Goal: Task Accomplishment & Management: Use online tool/utility

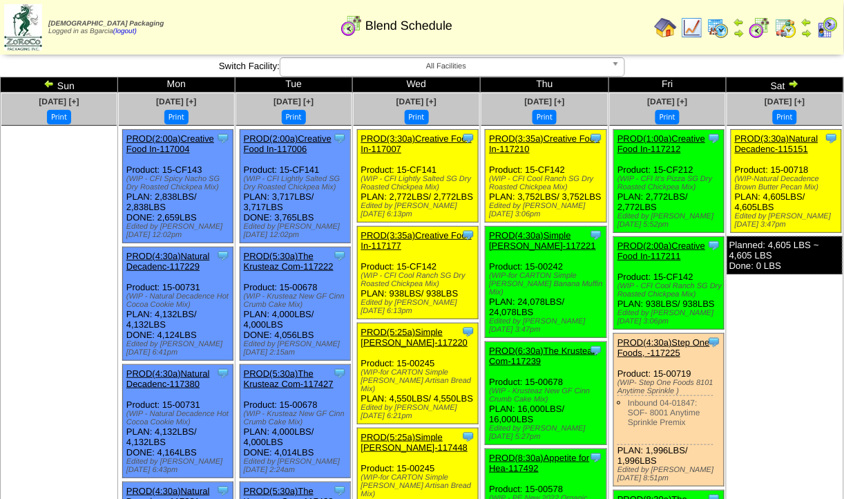
click at [783, 28] on img at bounding box center [786, 28] width 22 height 22
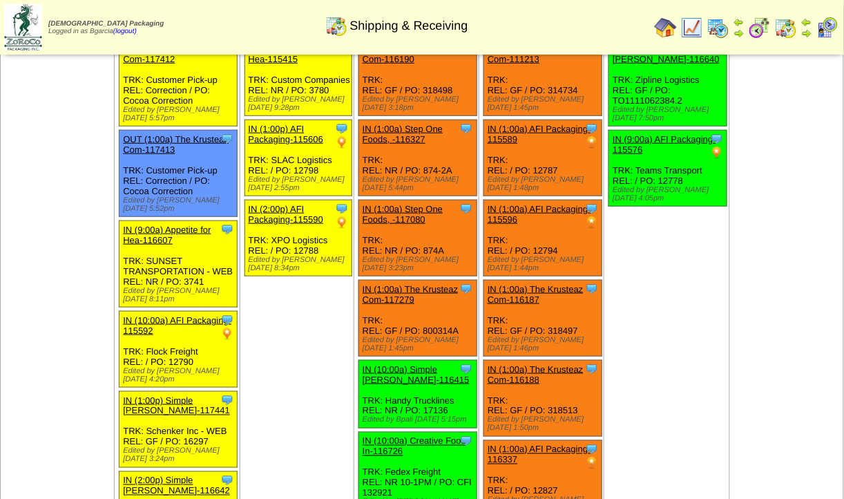
scroll to position [168, 0]
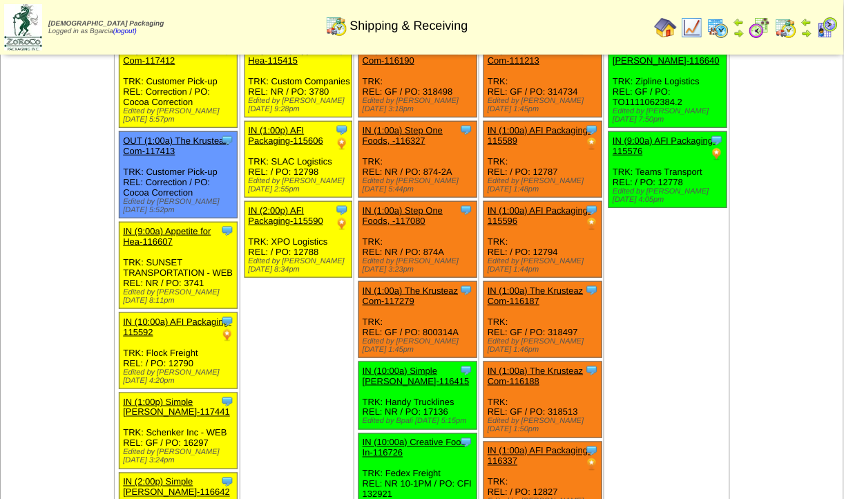
click at [531, 132] on link "IN (1:00a) AFI Packaging-115589" at bounding box center [539, 135] width 104 height 21
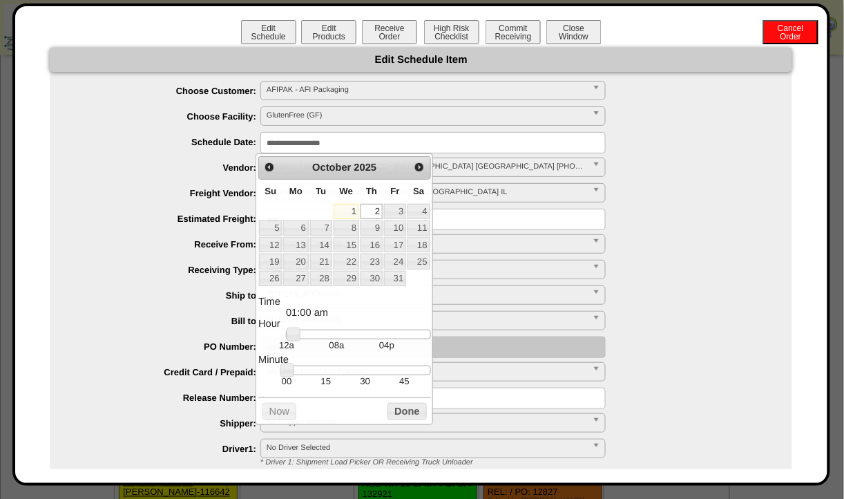
click at [368, 145] on input "**********" at bounding box center [432, 142] width 345 height 21
click at [351, 207] on link "1" at bounding box center [347, 211] width 26 height 15
click at [327, 334] on div at bounding box center [358, 334] width 144 height 10
type input "**********"
click at [360, 338] on div at bounding box center [358, 334] width 144 height 10
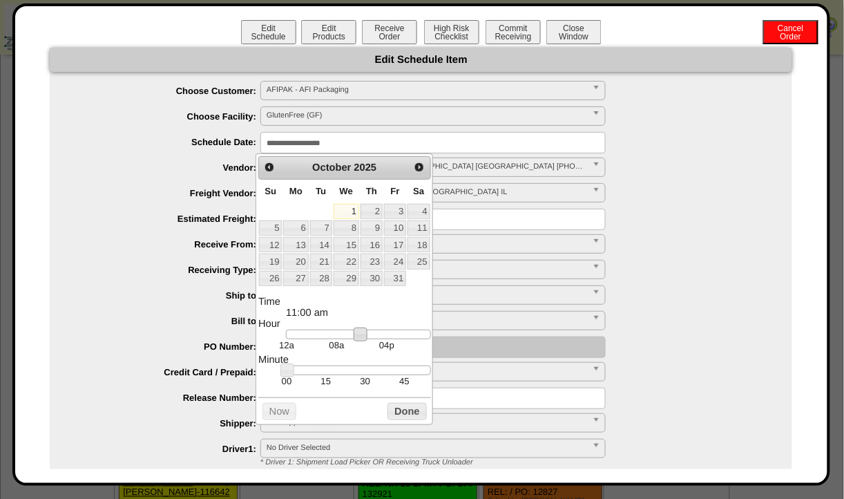
click at [360, 338] on link at bounding box center [361, 334] width 14 height 14
click at [394, 410] on button "Done" at bounding box center [406, 411] width 39 height 17
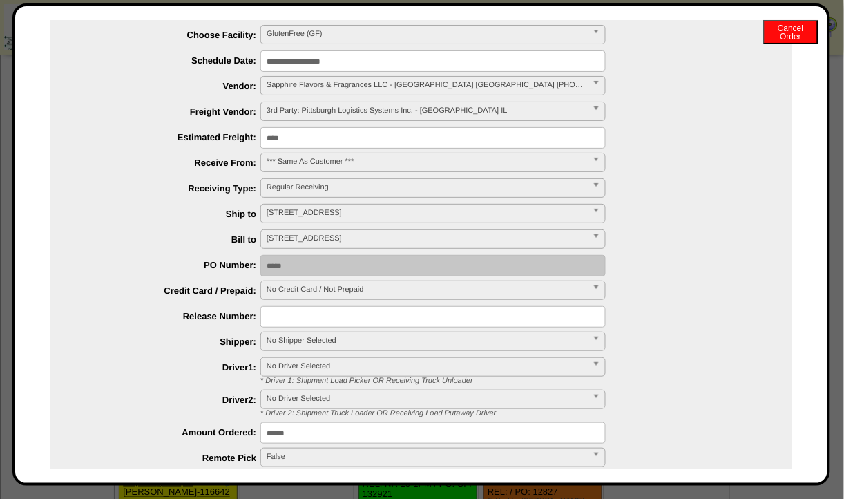
scroll to position [61, 0]
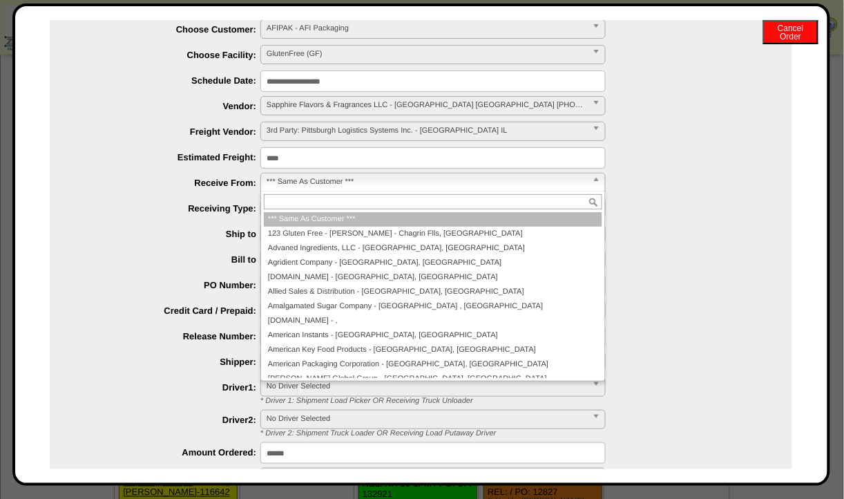
click at [393, 186] on span "*** Same As Customer ***" at bounding box center [427, 181] width 320 height 17
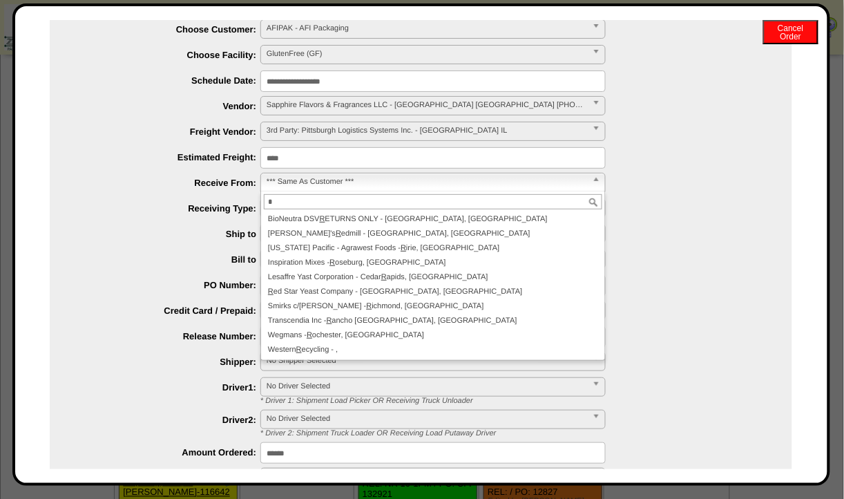
type input "*"
click at [210, 226] on div "**********" at bounding box center [434, 234] width 715 height 21
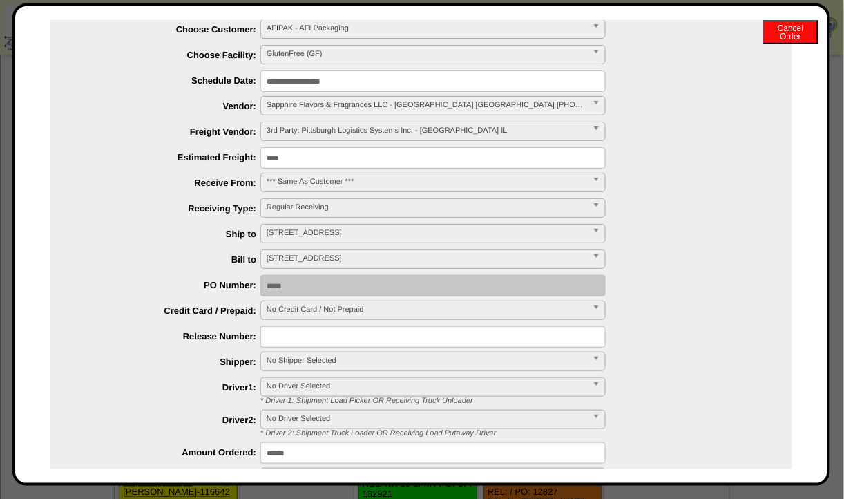
click at [307, 364] on span "No Shipper Selected" at bounding box center [427, 360] width 320 height 17
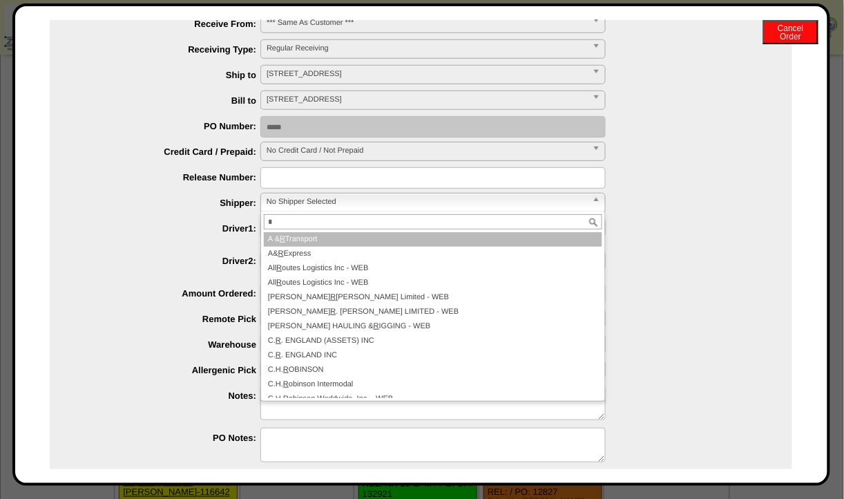
scroll to position [226, 0]
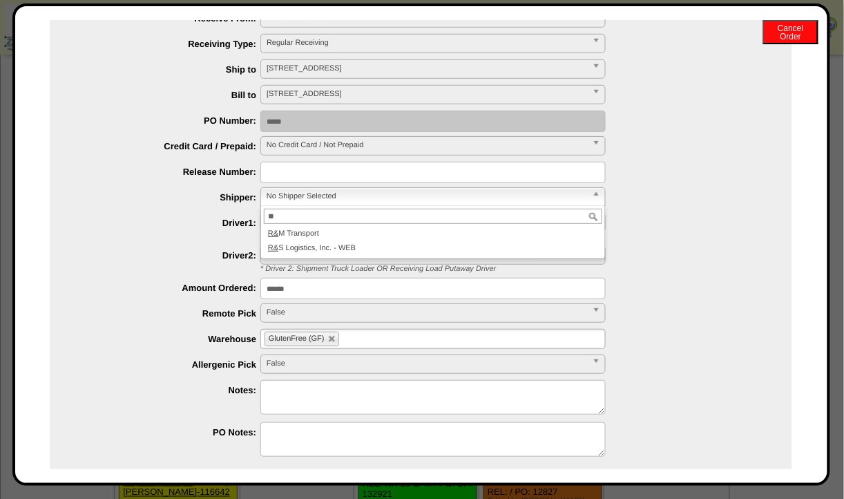
type input "*"
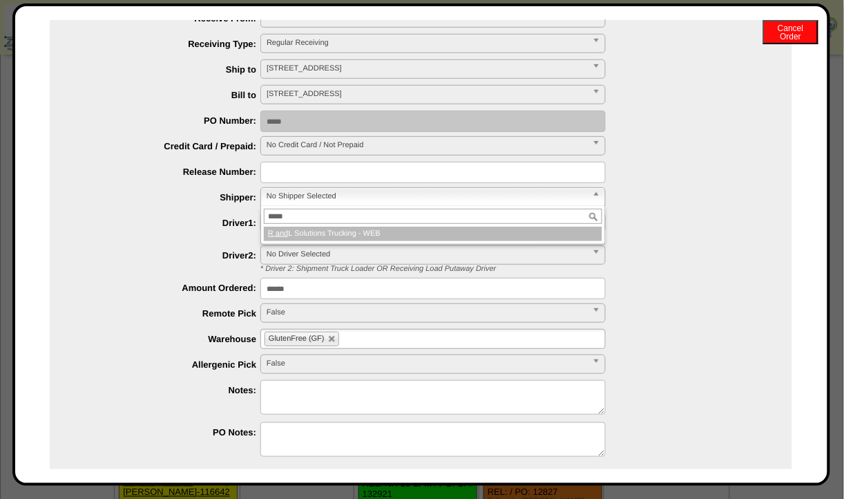
type input "*****"
click at [355, 230] on li "R and L Solutions Trucking - WEB" at bounding box center [433, 233] width 338 height 15
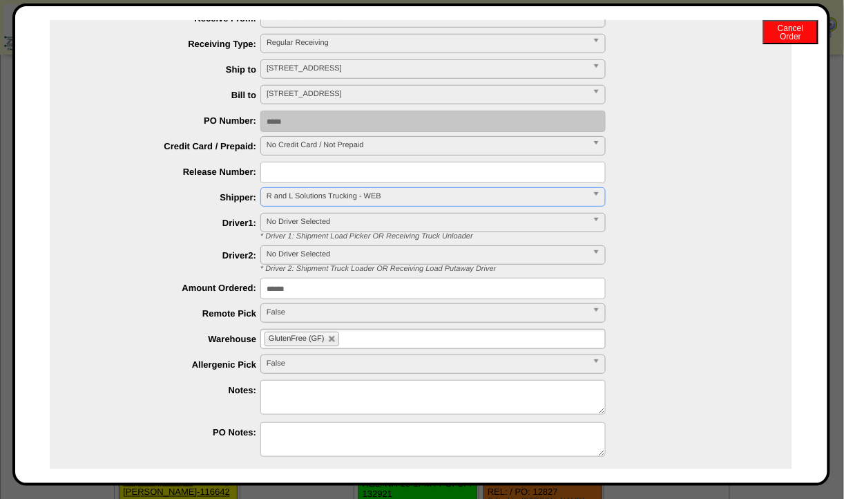
scroll to position [272, 0]
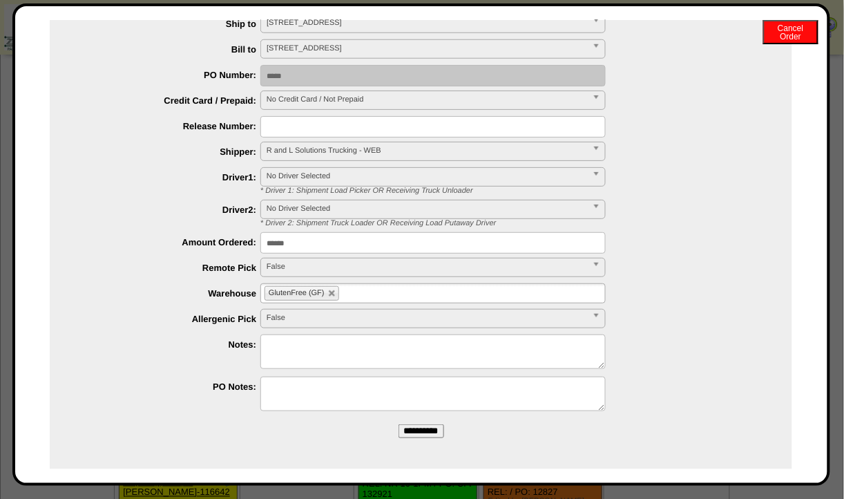
click at [408, 427] on input "**********" at bounding box center [421, 431] width 46 height 14
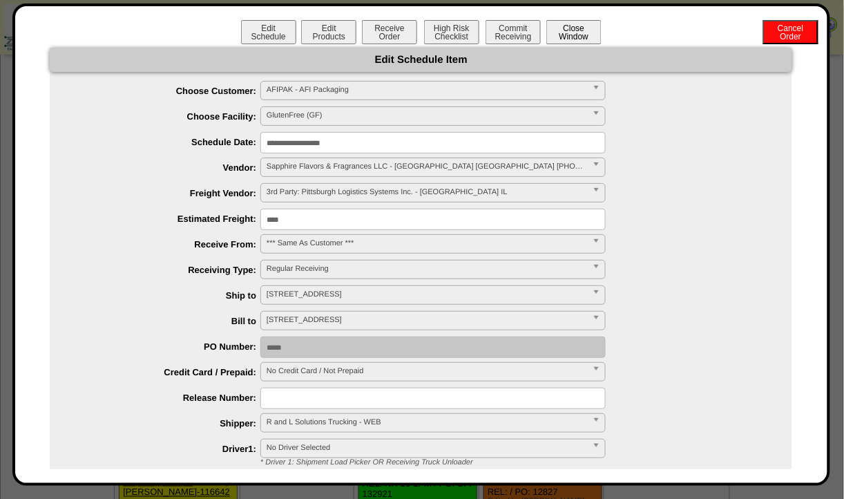
click at [586, 33] on button "Close Window" at bounding box center [573, 32] width 55 height 24
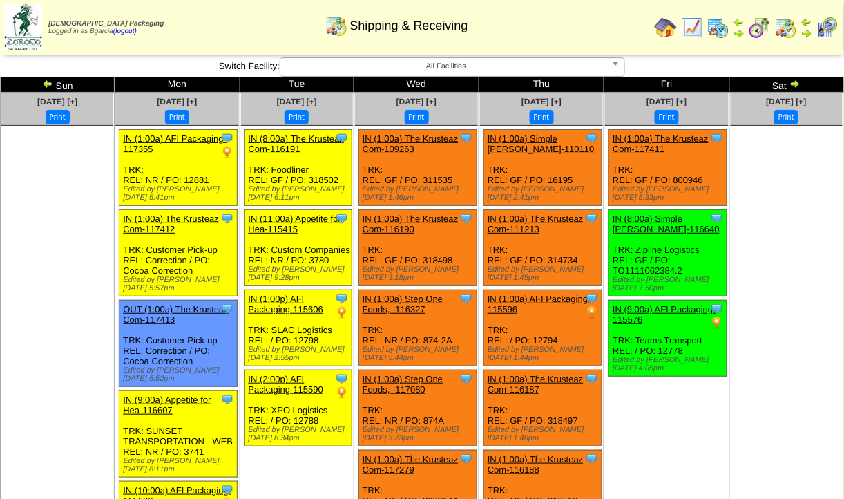
click at [789, 86] on img at bounding box center [794, 83] width 11 height 11
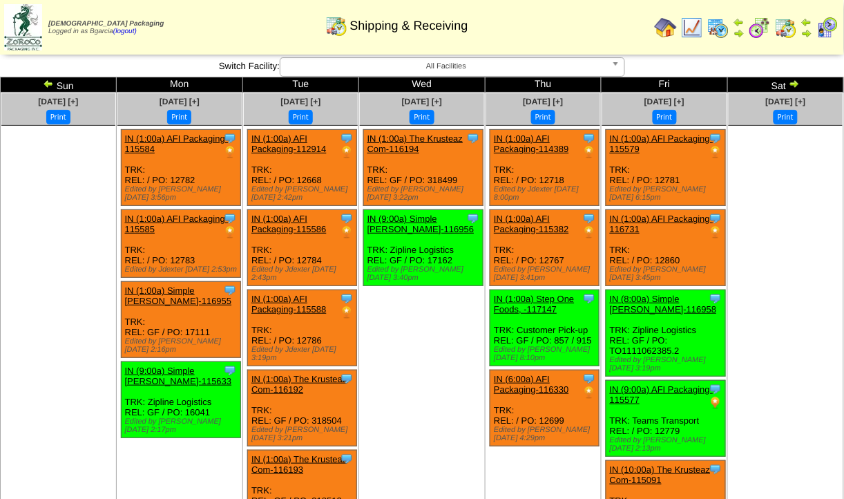
click at [793, 85] on img at bounding box center [794, 83] width 11 height 11
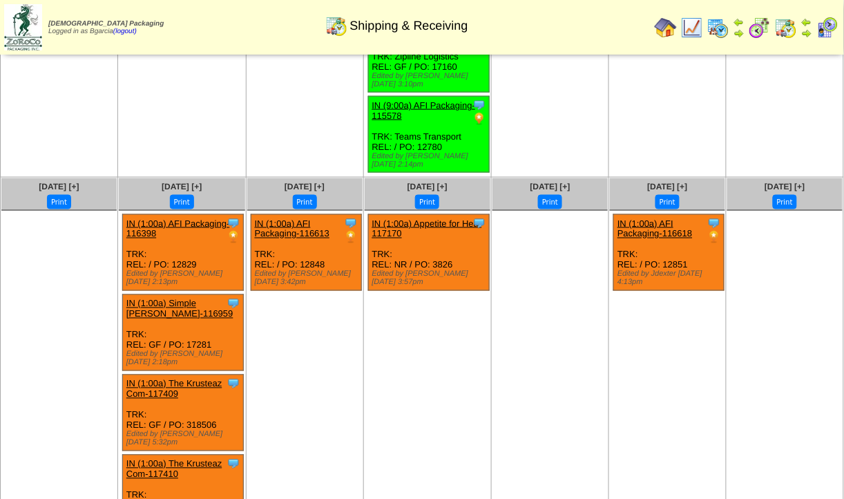
scroll to position [392, 0]
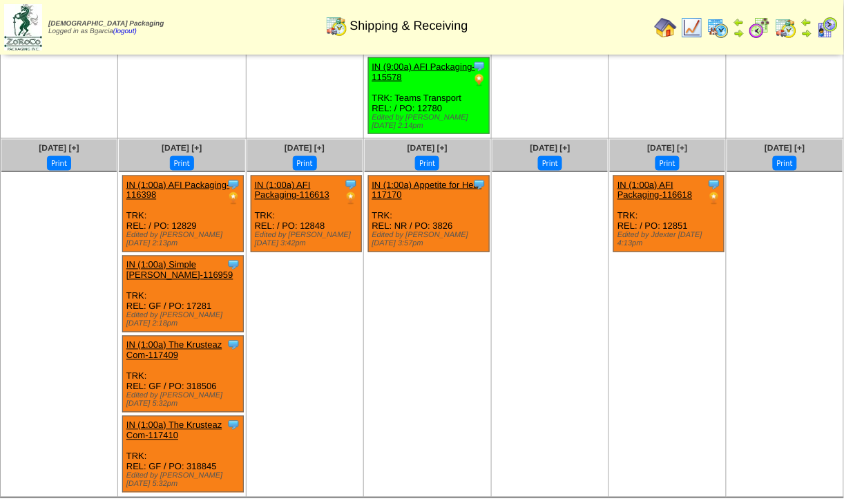
click at [329, 180] on link "IN (1:00a) AFI Packaging-116613" at bounding box center [292, 190] width 75 height 21
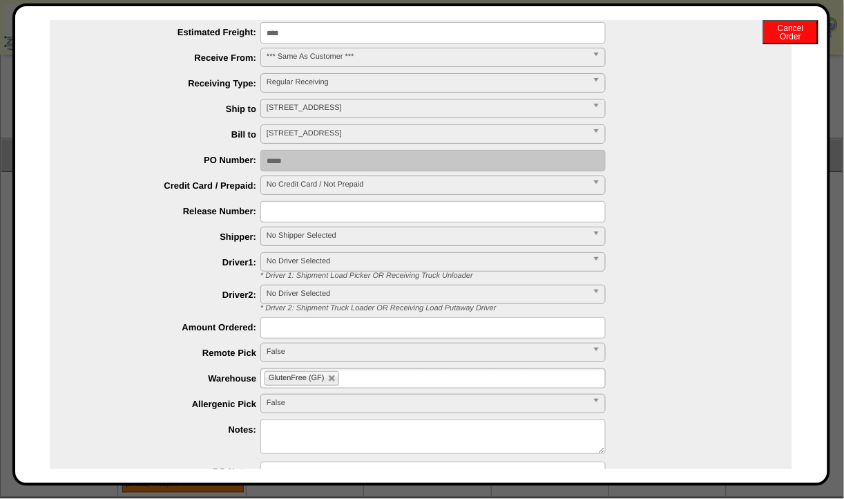
scroll to position [188, 0]
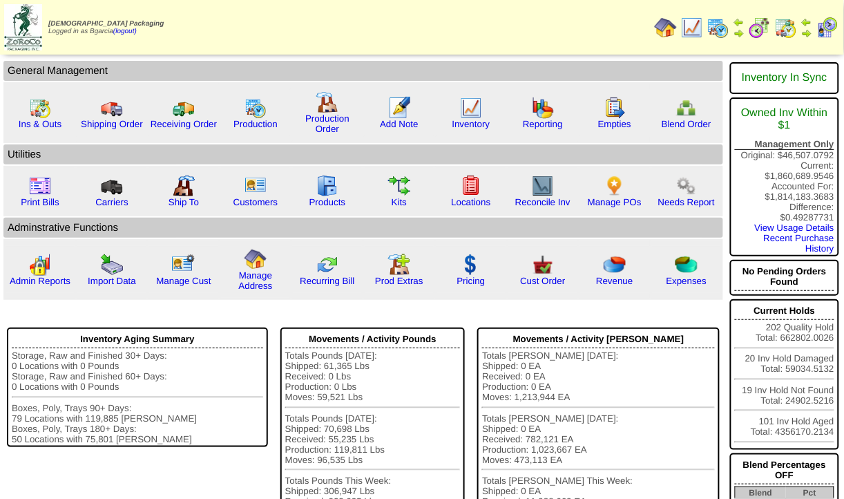
click at [761, 36] on img at bounding box center [760, 28] width 22 height 22
click at [755, 38] on link at bounding box center [760, 35] width 22 height 10
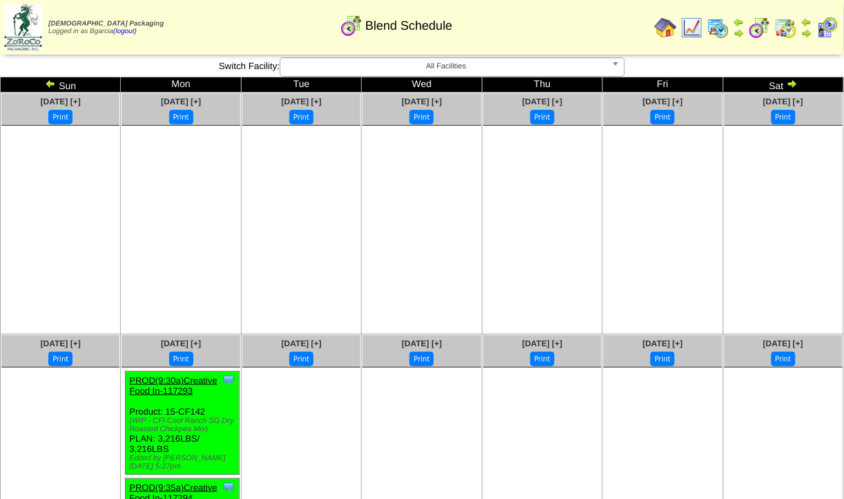
click at [793, 35] on img at bounding box center [786, 28] width 22 height 22
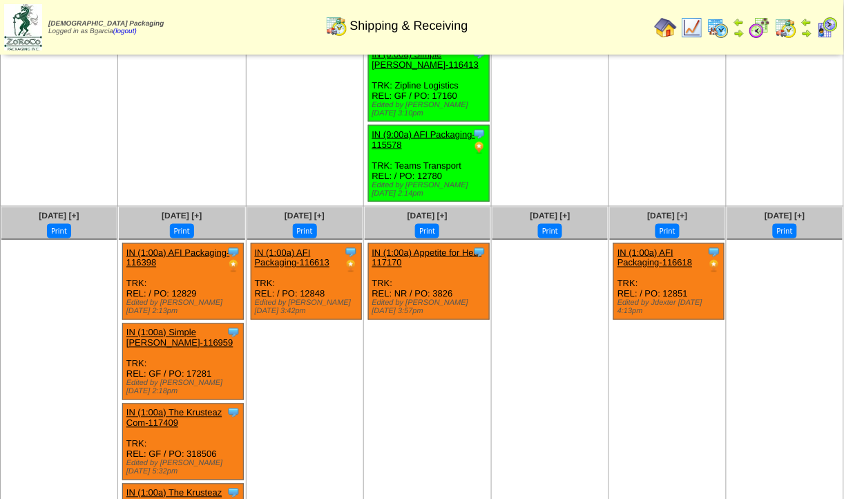
scroll to position [327, 0]
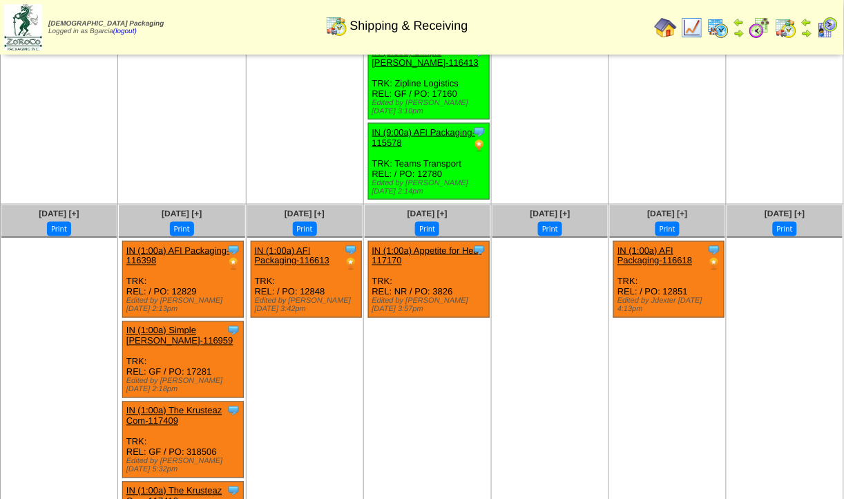
click at [309, 245] on link "IN (1:00a) AFI Packaging-116613" at bounding box center [292, 255] width 75 height 21
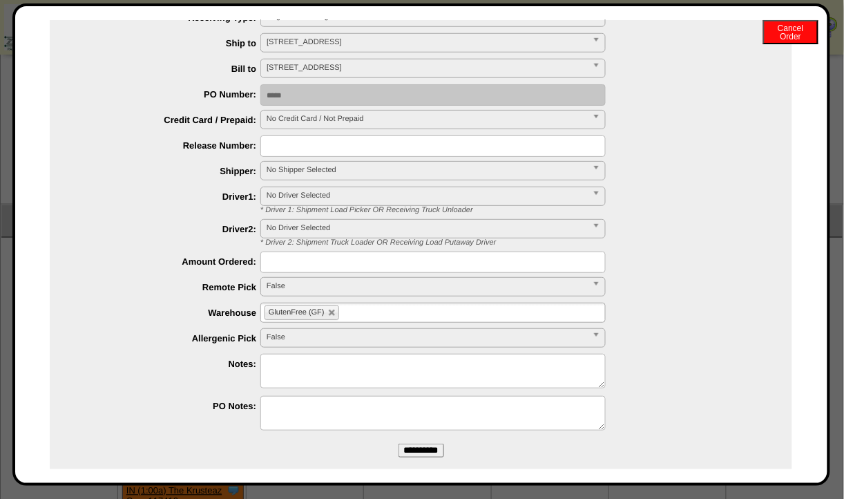
scroll to position [255, 0]
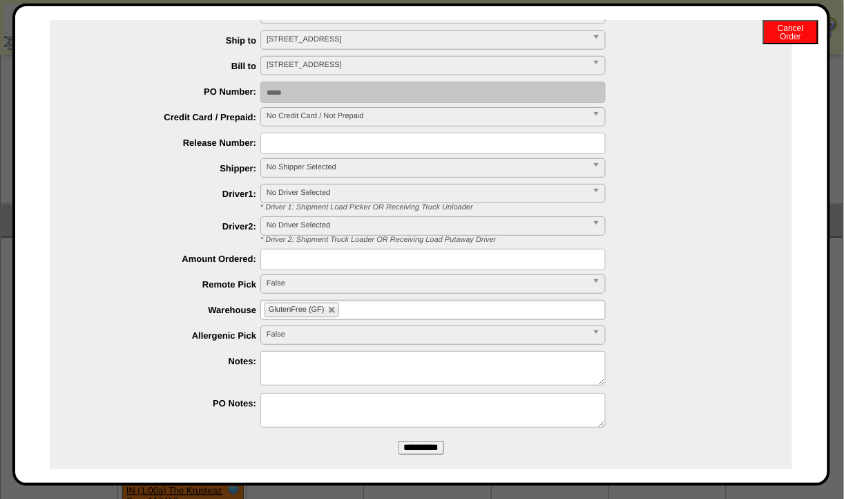
click at [290, 169] on span "No Shipper Selected" at bounding box center [427, 167] width 320 height 17
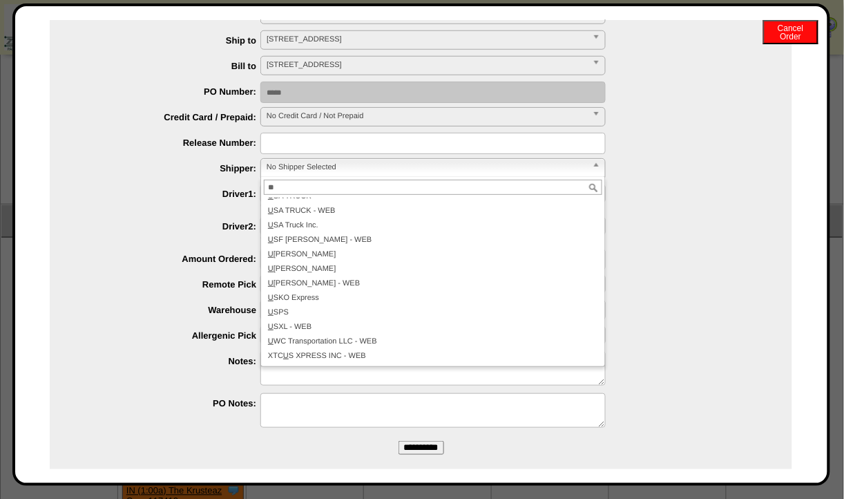
scroll to position [0, 0]
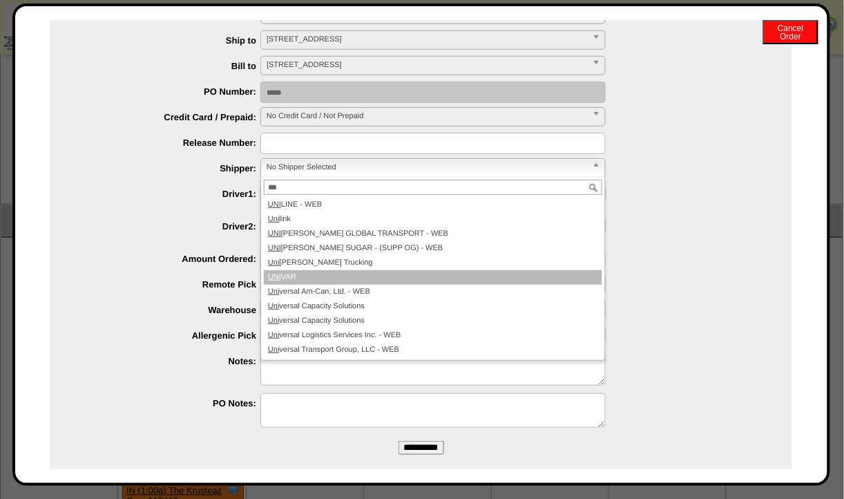
type input "***"
click at [369, 278] on li "UNI VAR" at bounding box center [433, 277] width 338 height 15
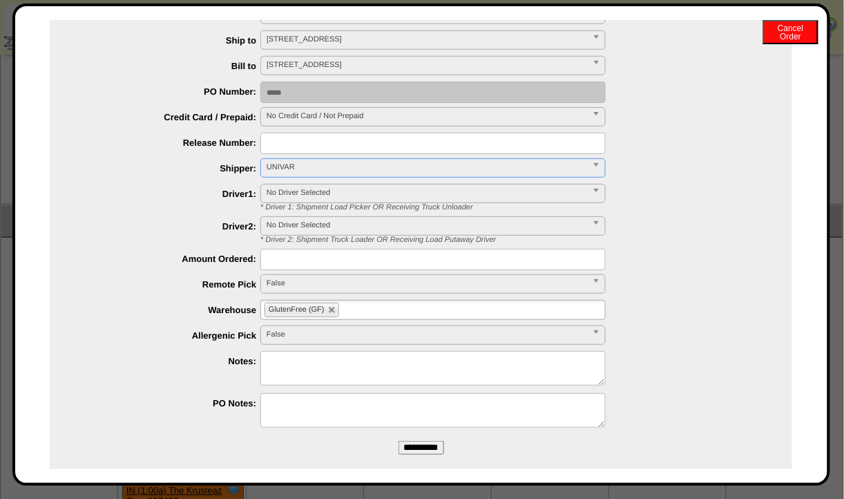
click at [339, 159] on span "UNIVAR" at bounding box center [427, 167] width 320 height 17
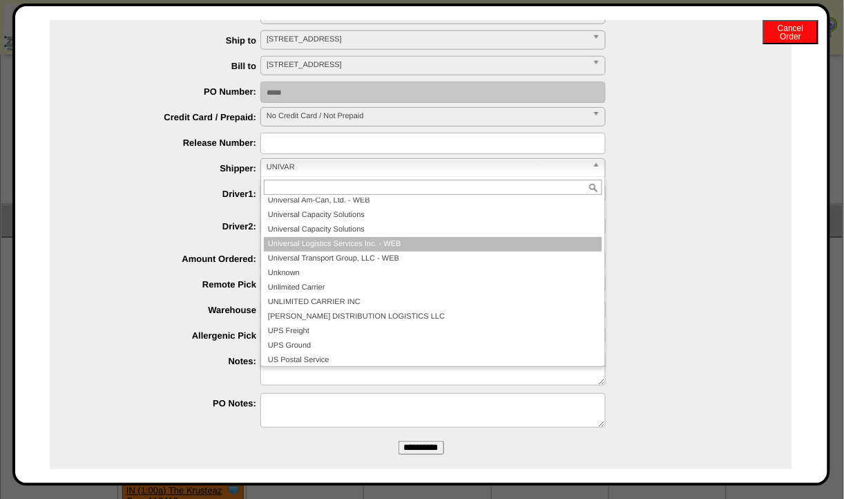
scroll to position [30906, 0]
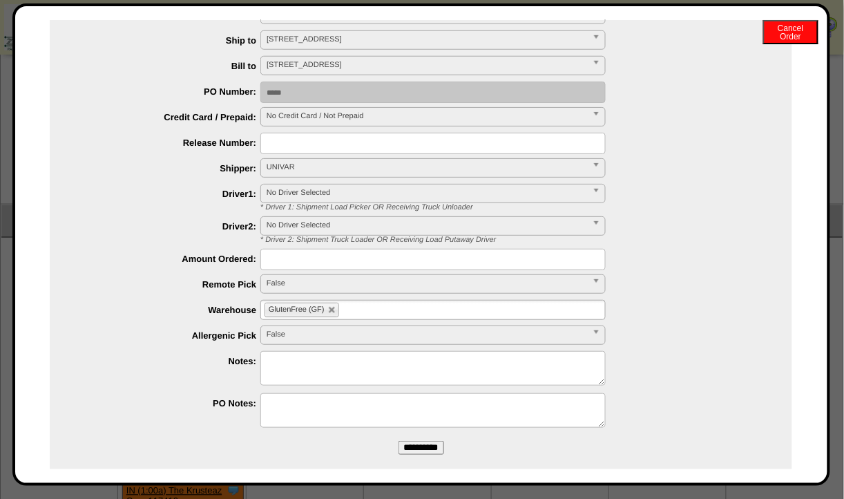
click at [766, 409] on div at bounding box center [434, 412] width 715 height 38
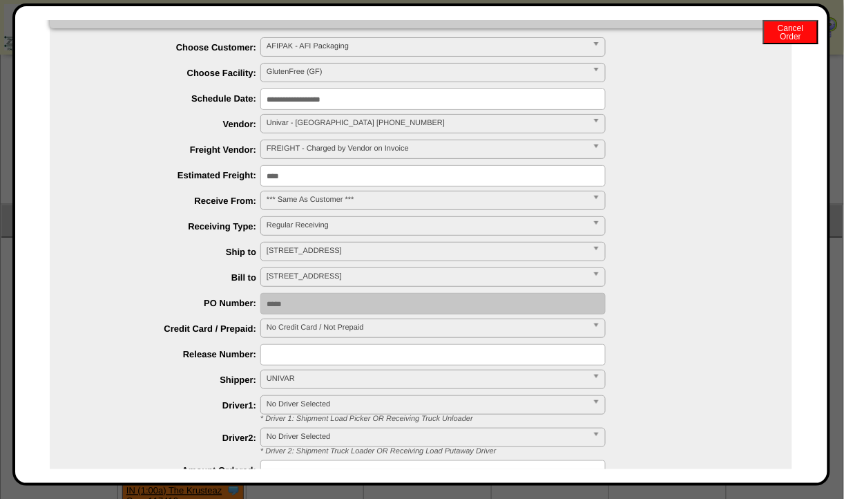
scroll to position [42, 0]
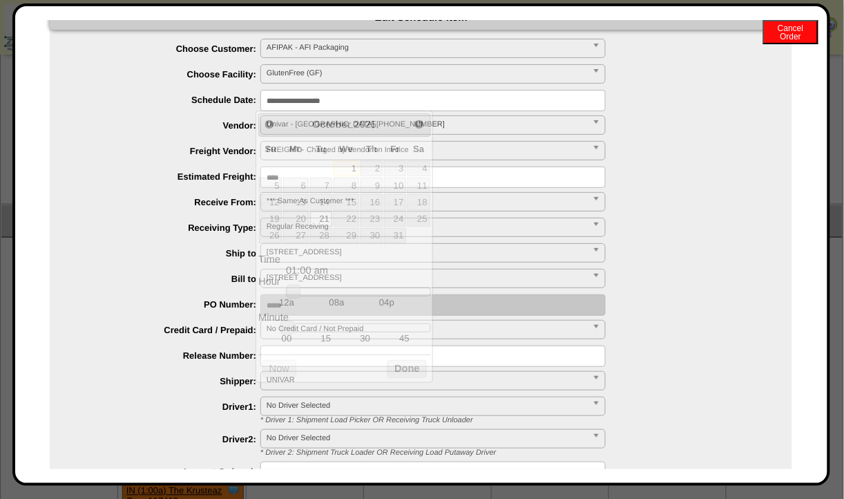
click at [323, 101] on input "**********" at bounding box center [432, 100] width 345 height 21
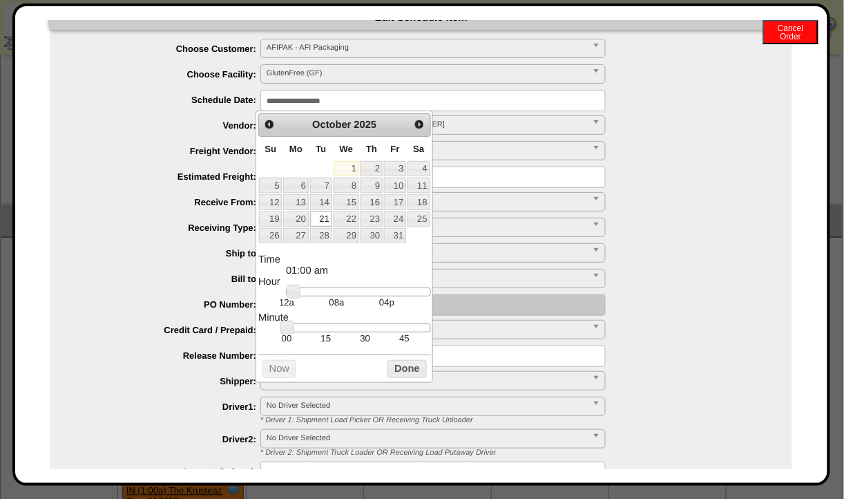
click at [363, 291] on div at bounding box center [358, 292] width 144 height 10
click at [363, 291] on link at bounding box center [363, 291] width 14 height 14
click at [350, 291] on div at bounding box center [358, 292] width 144 height 10
click at [388, 366] on button "Done" at bounding box center [406, 368] width 39 height 17
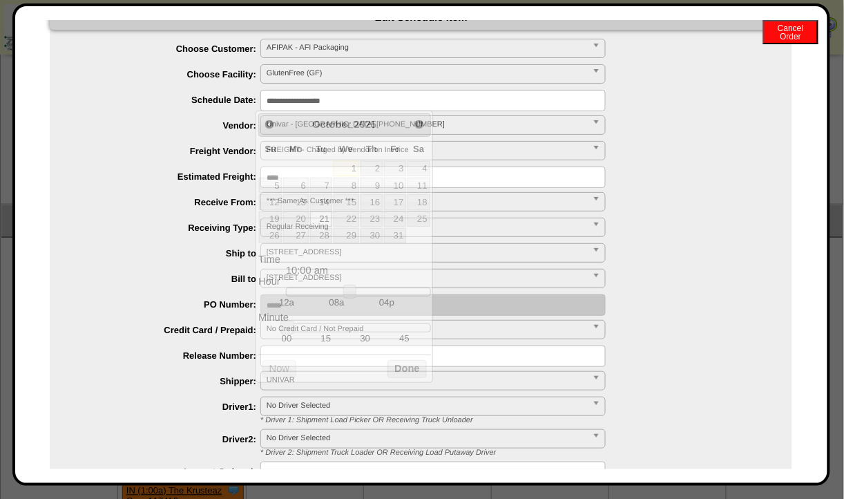
click at [314, 94] on input "**********" at bounding box center [432, 100] width 345 height 21
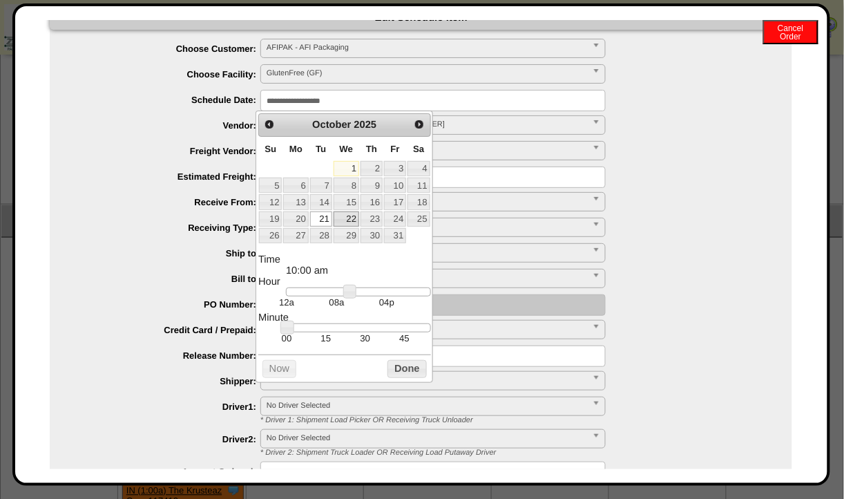
click at [340, 217] on link "22" at bounding box center [347, 218] width 26 height 15
click at [354, 164] on link "1" at bounding box center [347, 168] width 26 height 15
type input "**********"
click at [414, 376] on button "Done" at bounding box center [406, 368] width 39 height 17
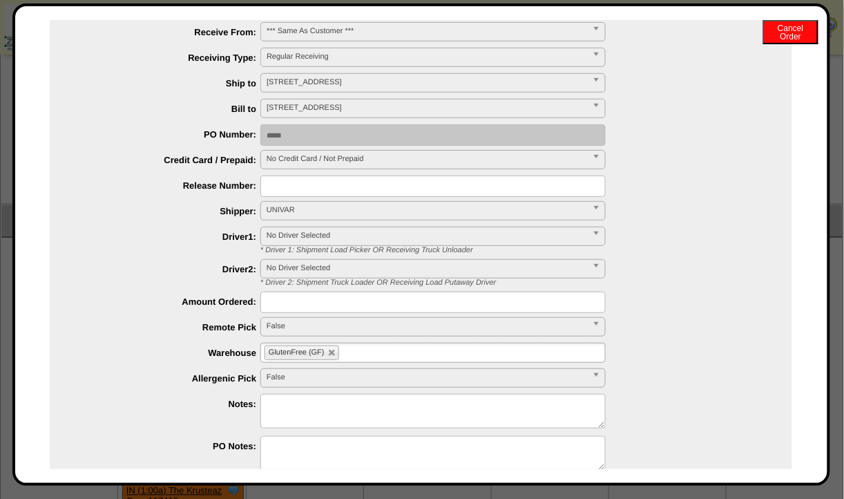
scroll to position [272, 0]
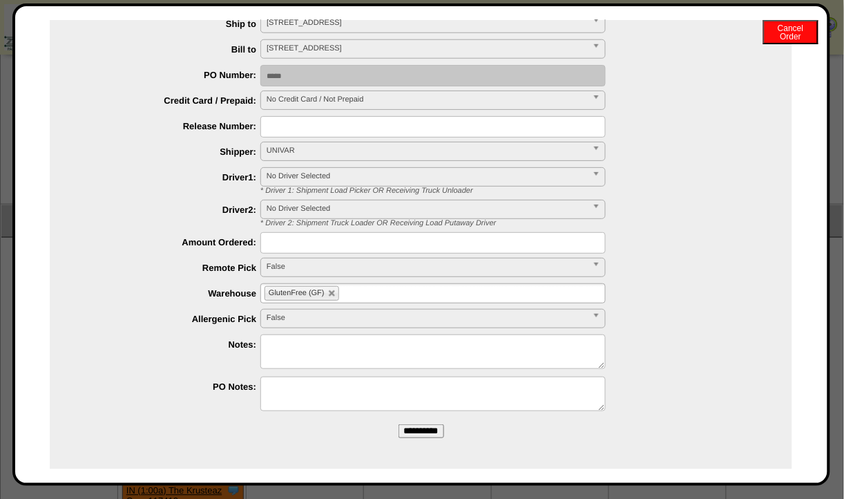
click at [414, 425] on input "**********" at bounding box center [421, 431] width 46 height 14
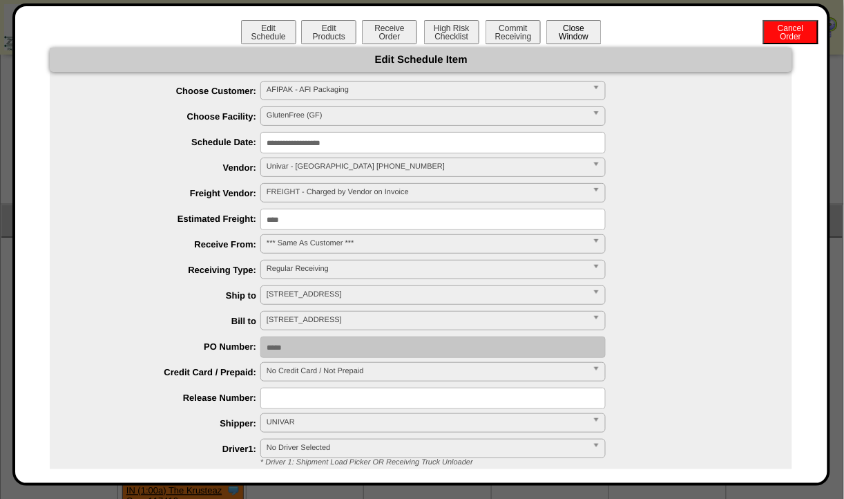
click at [590, 20] on button "Close Window" at bounding box center [573, 32] width 55 height 24
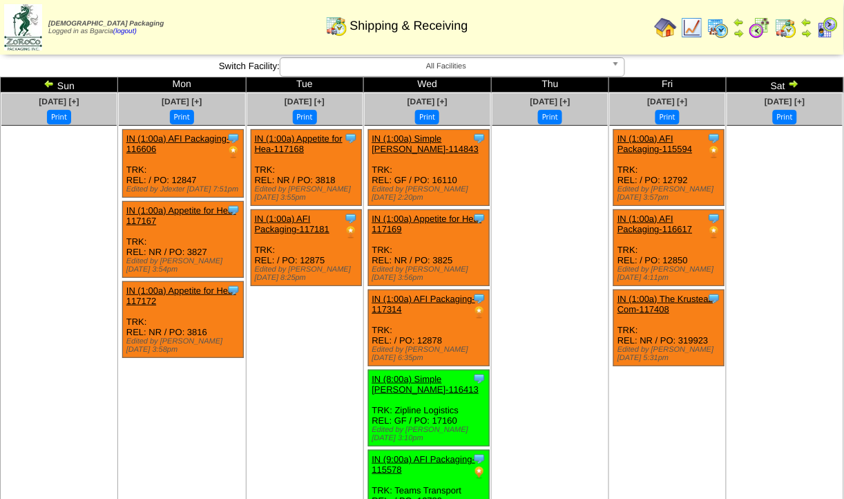
click at [51, 86] on img at bounding box center [49, 83] width 11 height 11
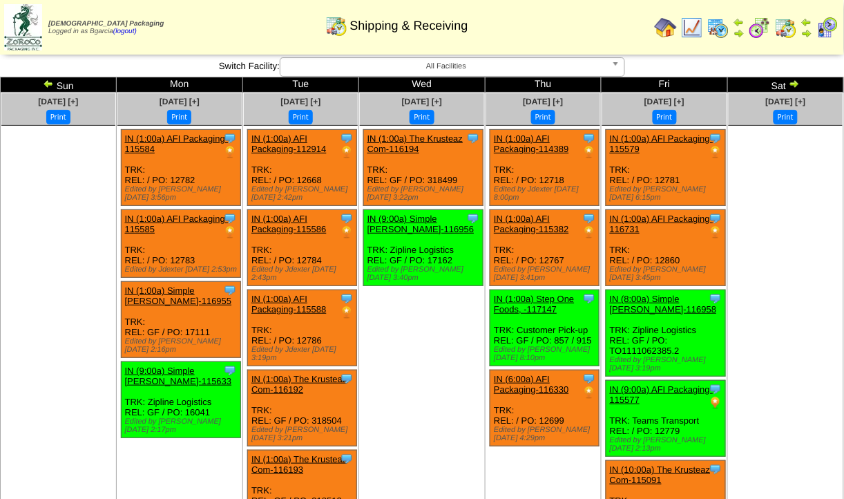
click at [54, 84] on img at bounding box center [48, 83] width 11 height 11
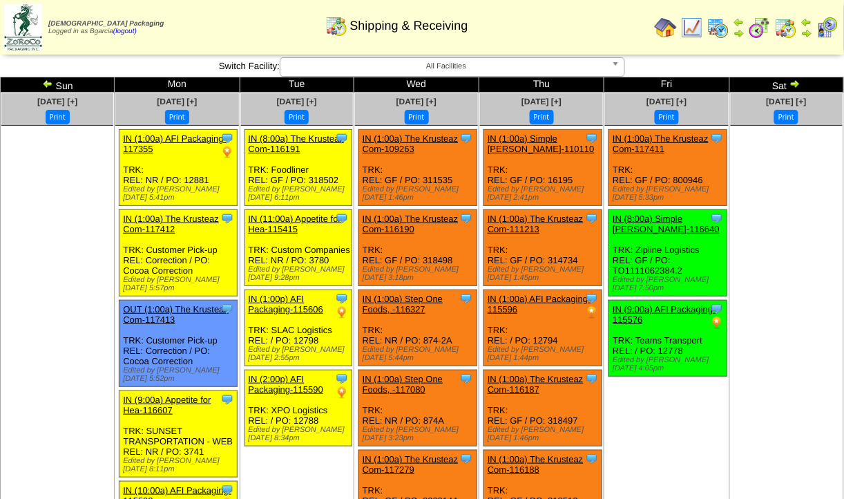
click at [766, 26] on img at bounding box center [760, 28] width 22 height 22
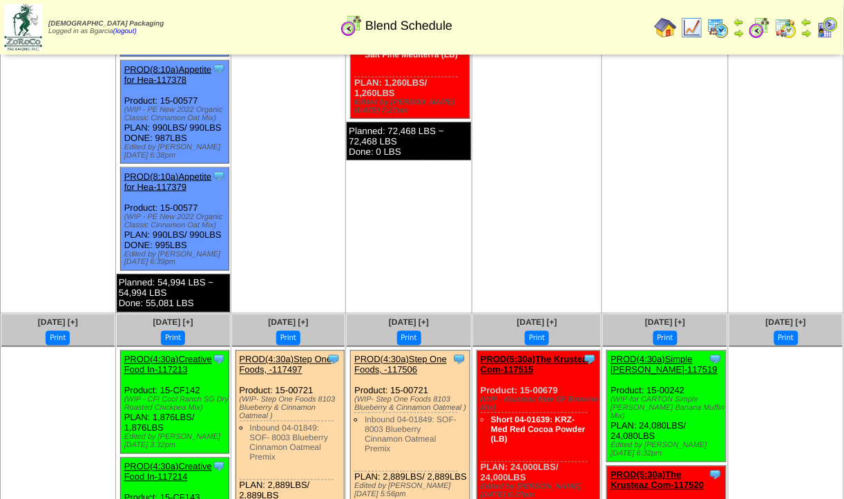
scroll to position [2642, 0]
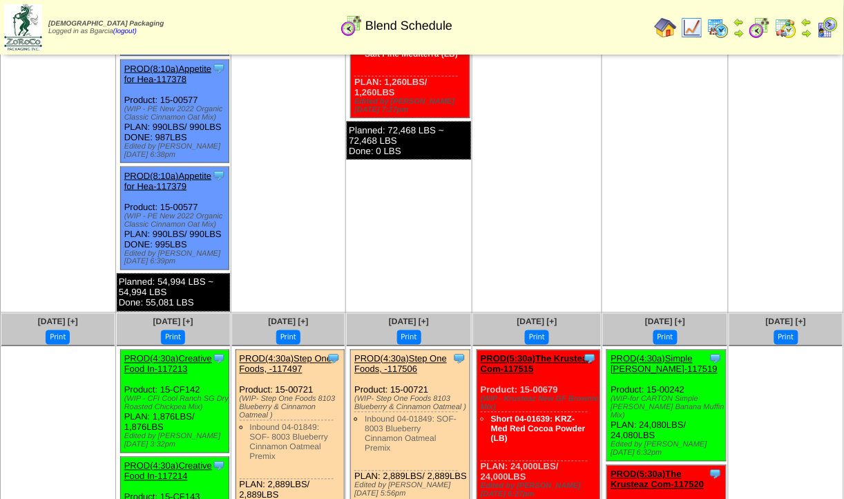
click at [226, 422] on ul "Inbound 04-01849: SOF- 8003 Blueberry Cinnamon Oatmeal Premix" at bounding box center [277, 441] width 111 height 39
click at [124, 350] on div "Clone Item PROD(4:30a)Creative Food In-117213 Creative Food Innovations, LLC Sc…" at bounding box center [174, 401] width 108 height 103
click at [226, 422] on ul "Inbound 04-01849: SOF- 8003 Blueberry Cinnamon Oatmeal Premix" at bounding box center [277, 441] width 111 height 39
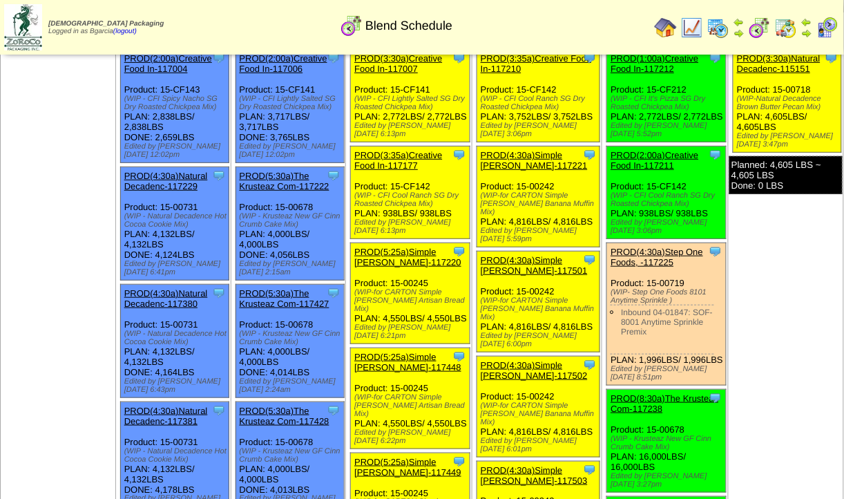
scroll to position [0, 0]
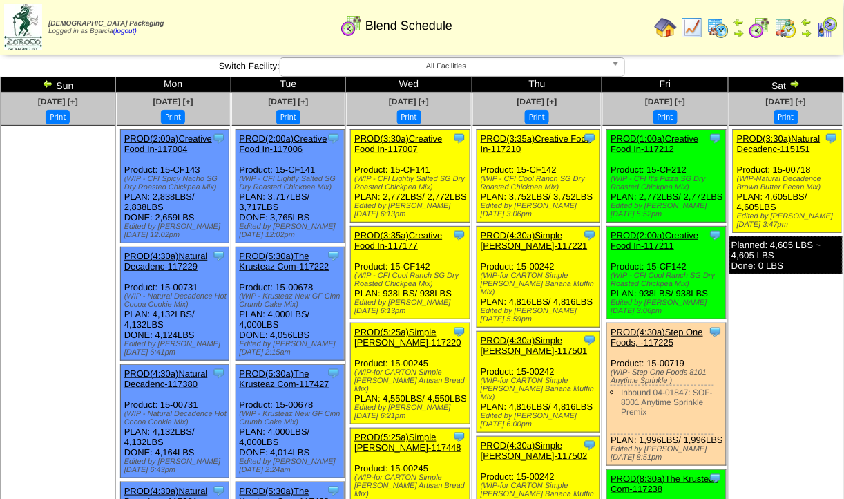
click at [724, 28] on img at bounding box center [718, 28] width 22 height 22
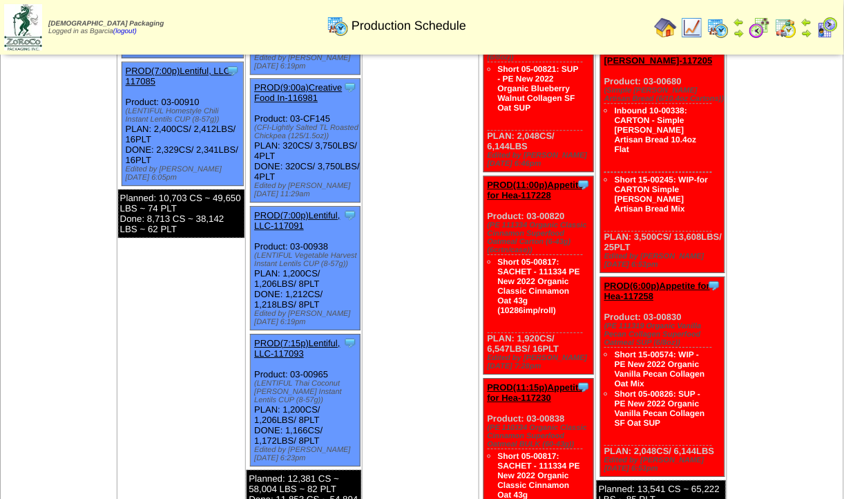
scroll to position [822, 0]
click at [758, 38] on link at bounding box center [760, 35] width 22 height 10
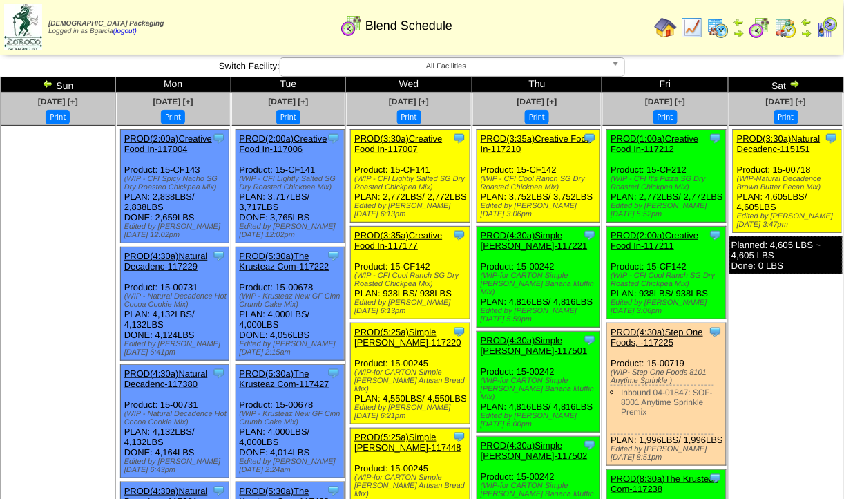
click at [715, 21] on img at bounding box center [718, 28] width 22 height 22
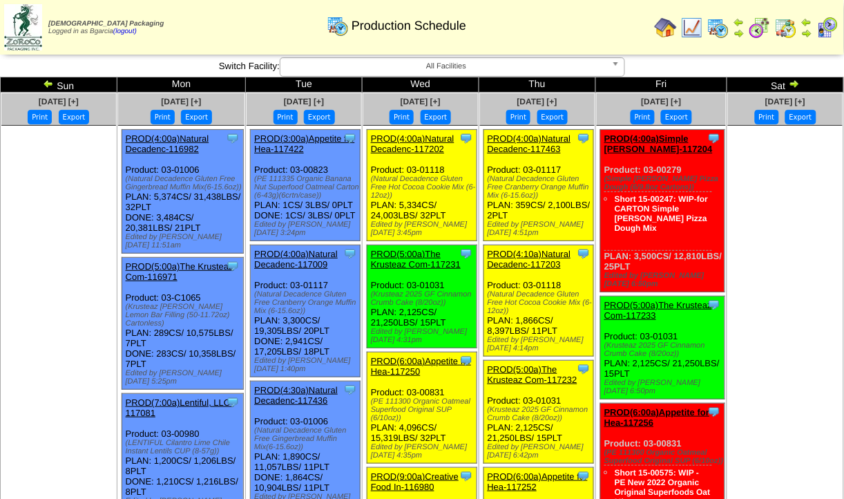
click at [529, 364] on link "PROD(5:00a)The Krusteaz Com-117232" at bounding box center [532, 374] width 90 height 21
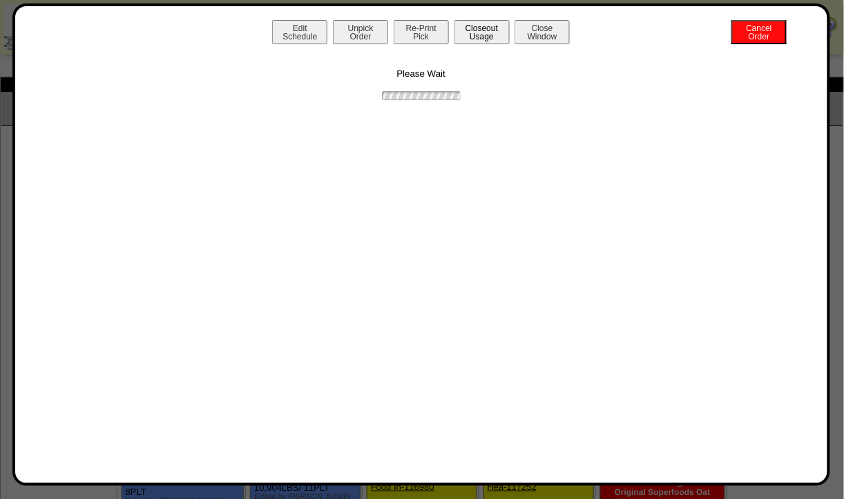
click at [466, 26] on button "Closeout Usage" at bounding box center [481, 32] width 55 height 24
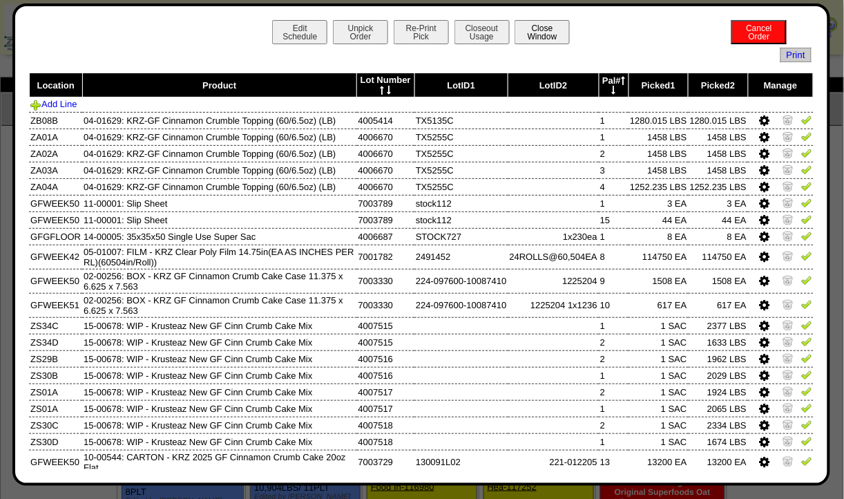
click at [538, 32] on button "Close Window" at bounding box center [541, 32] width 55 height 24
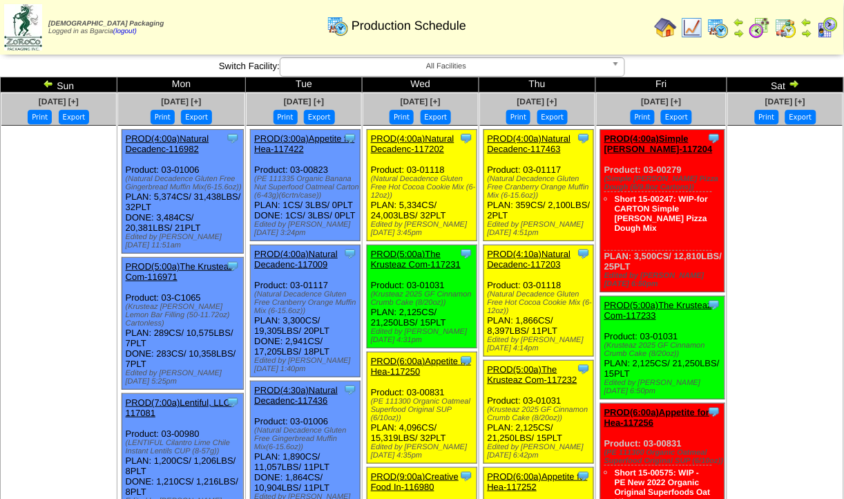
click at [425, 245] on div "Clone Item PROD(5:00a)The Krusteaz Com-117231 The Krusteaz Company ScheduleID: …" at bounding box center [422, 296] width 110 height 103
click at [413, 249] on link "PROD(5:00a)The Krusteaz Com-117231" at bounding box center [416, 259] width 90 height 21
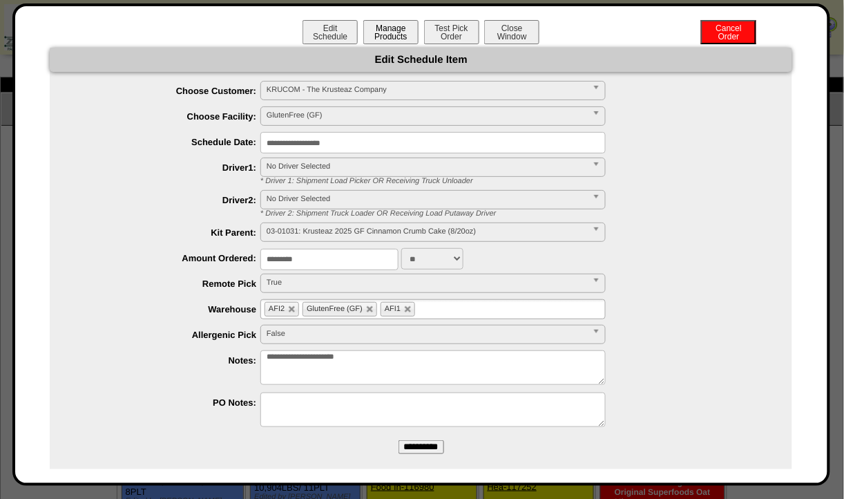
click at [400, 31] on button "Manage Products" at bounding box center [390, 32] width 55 height 24
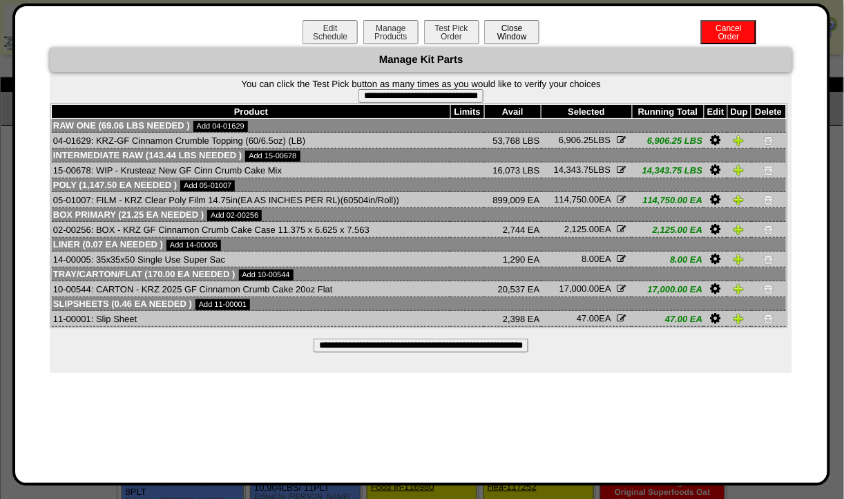
click at [521, 37] on button "Close Window" at bounding box center [511, 32] width 55 height 24
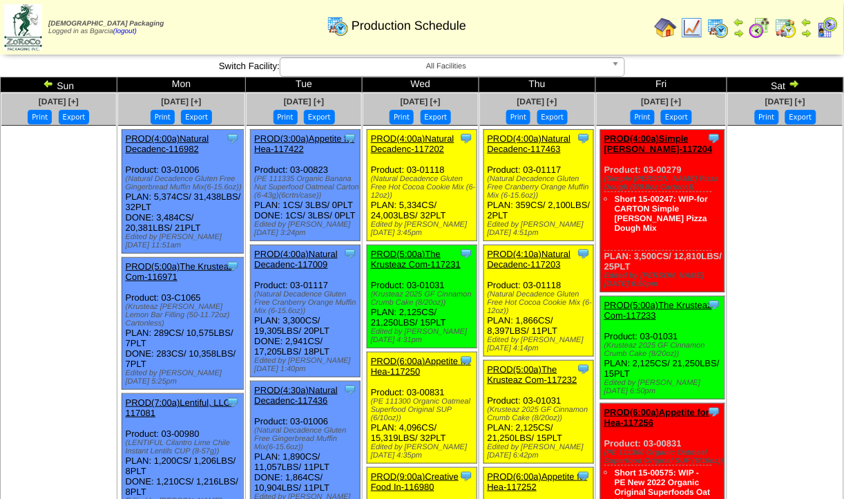
click at [614, 300] on link "PROD(5:00a)The Krusteaz Com-117233" at bounding box center [658, 310] width 108 height 21
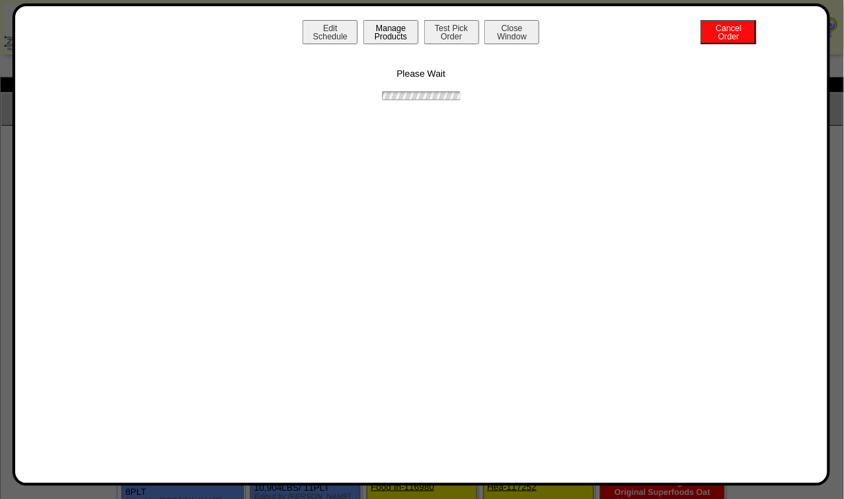
click at [404, 30] on button "Manage Products" at bounding box center [390, 32] width 55 height 24
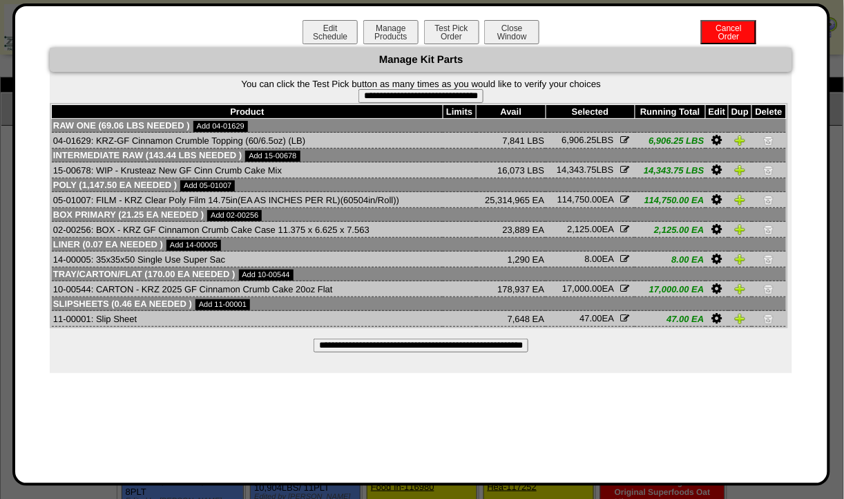
click at [518, 48] on div "Manage Kit Parts" at bounding box center [421, 60] width 742 height 24
click at [510, 44] on div "Edit Schedule Manage Products Test Pick Order Cancel Order Close Window" at bounding box center [421, 34] width 784 height 28
click at [508, 48] on div "Manage Kit Parts" at bounding box center [421, 60] width 742 height 24
click at [509, 40] on button "Close Window" at bounding box center [511, 32] width 55 height 24
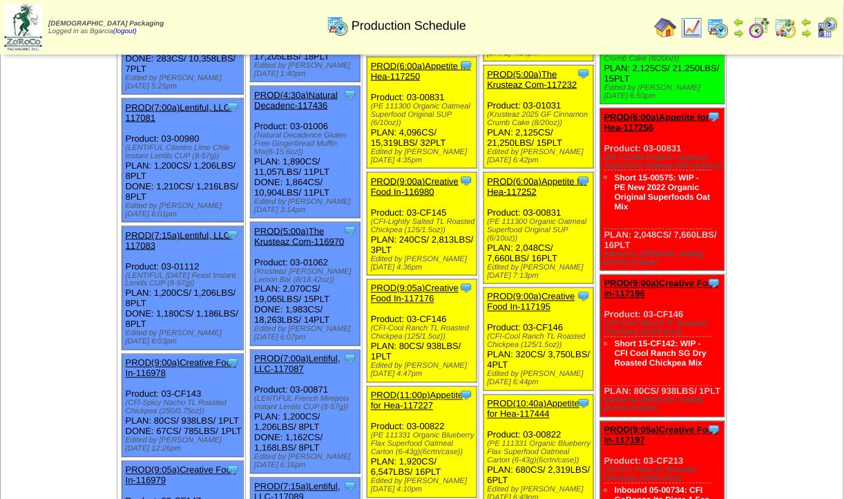
scroll to position [296, 0]
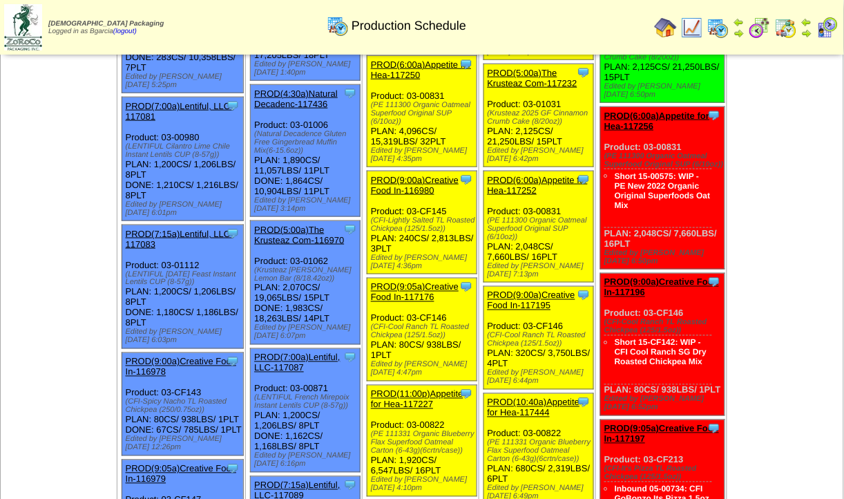
click at [759, 35] on img at bounding box center [760, 28] width 22 height 22
